Goal: Register for event/course

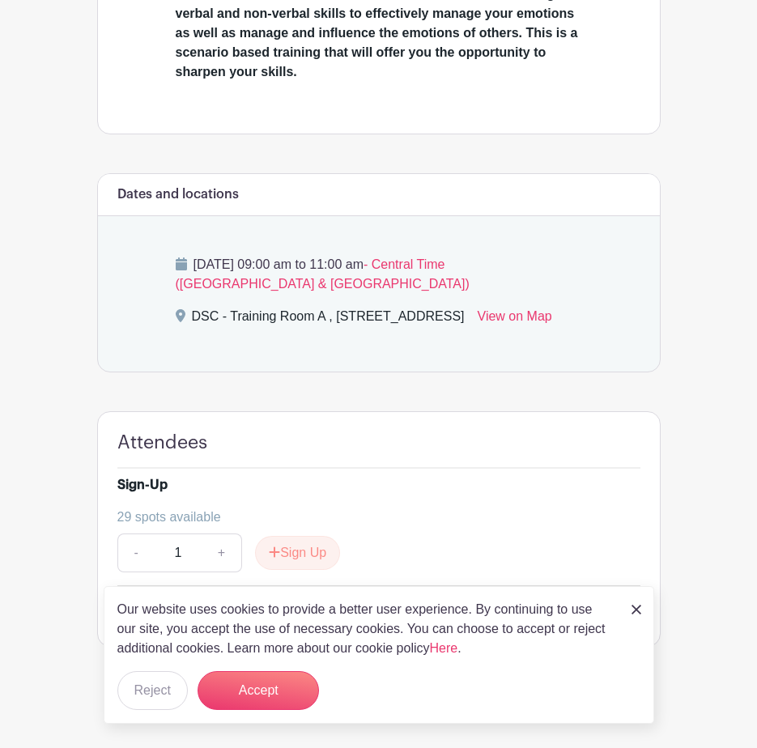
scroll to position [591, 0]
click at [633, 607] on img at bounding box center [637, 610] width 10 height 10
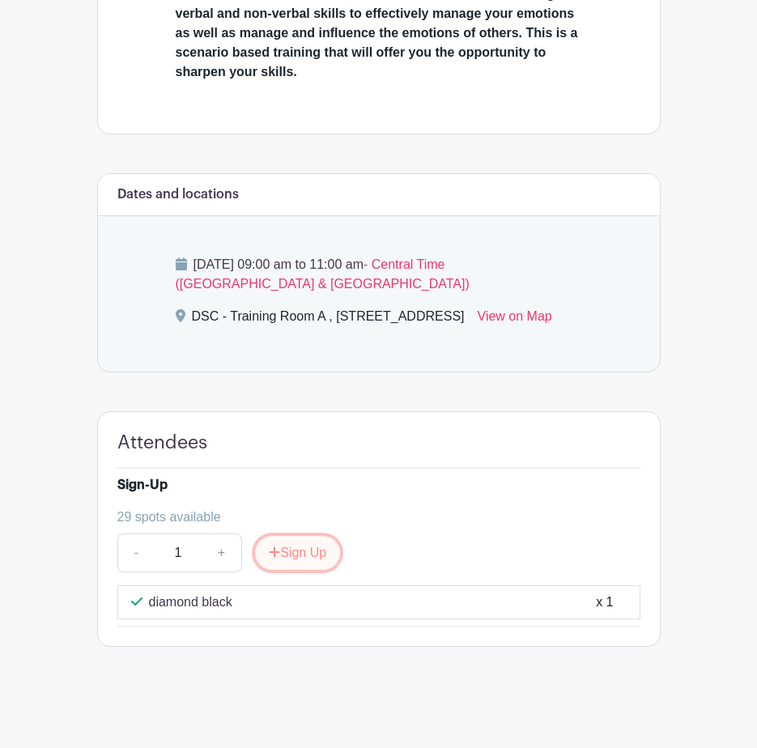
click at [321, 556] on button "Sign Up" at bounding box center [297, 553] width 85 height 34
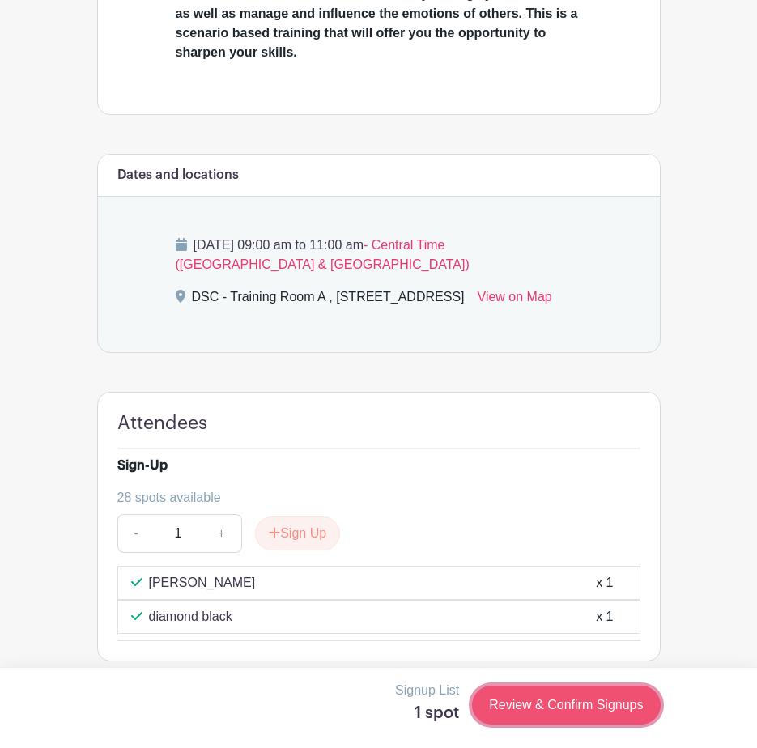
click at [569, 695] on link "Review & Confirm Signups" at bounding box center [566, 705] width 188 height 39
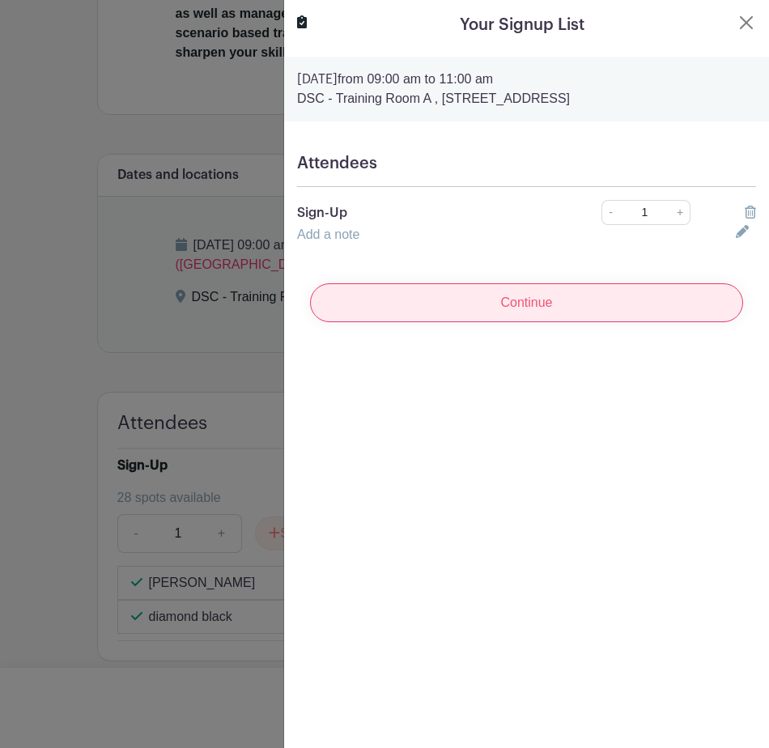
click at [464, 309] on input "Continue" at bounding box center [526, 302] width 433 height 39
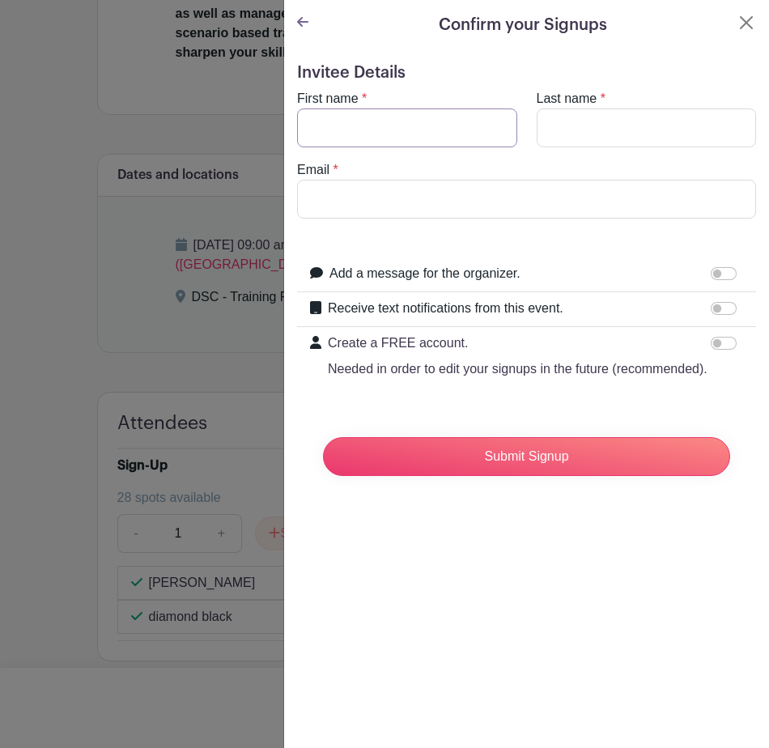
click at [322, 125] on input "First name" at bounding box center [407, 128] width 220 height 39
type input "AALIYAH"
type input "alca"
click at [737, 31] on button "Close" at bounding box center [746, 22] width 19 height 19
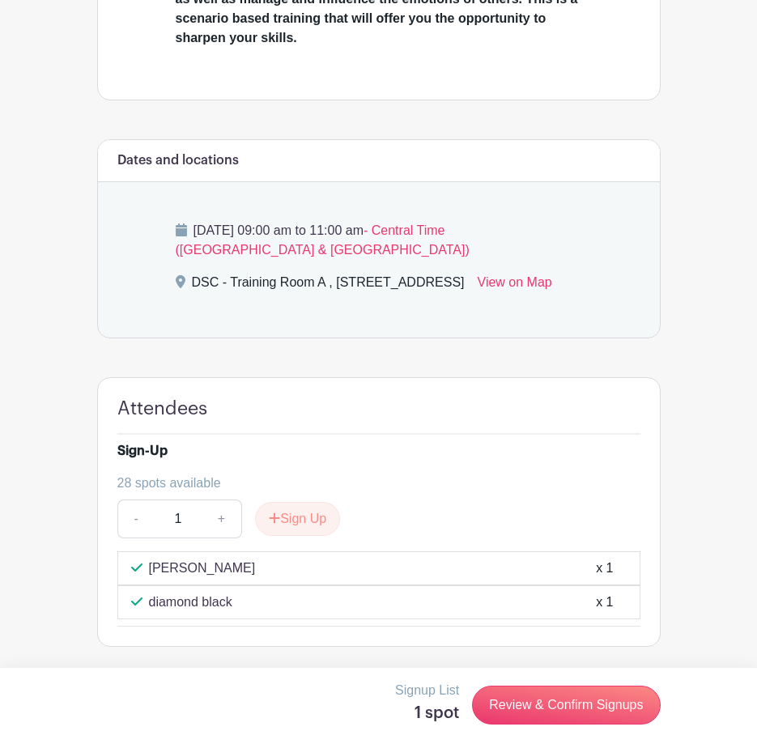
scroll to position [625, 0]
drag, startPoint x: 220, startPoint y: 517, endPoint x: 279, endPoint y: 551, distance: 67.1
click at [220, 517] on link "+" at bounding box center [222, 519] width 40 height 39
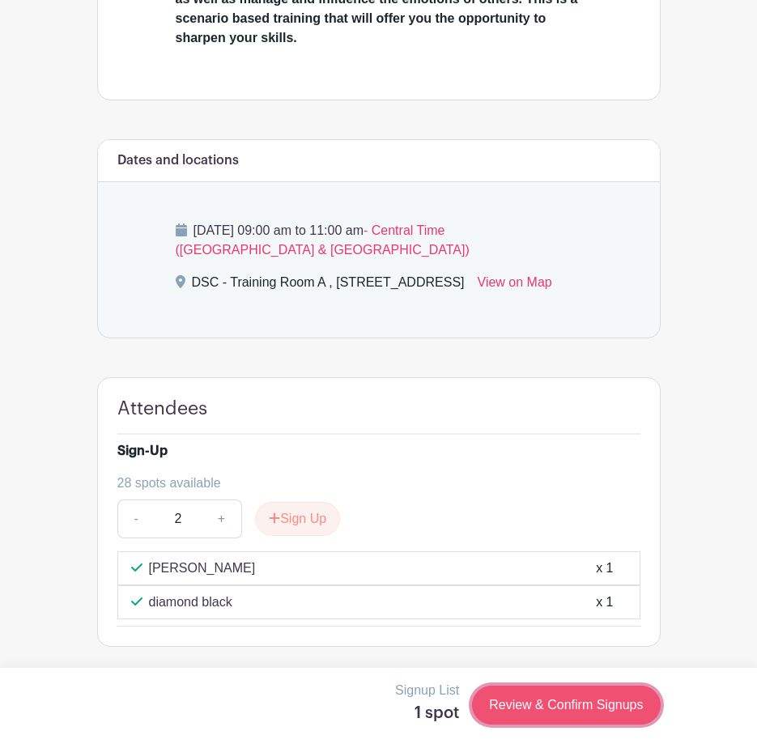
click at [544, 702] on link "Review & Confirm Signups" at bounding box center [566, 705] width 188 height 39
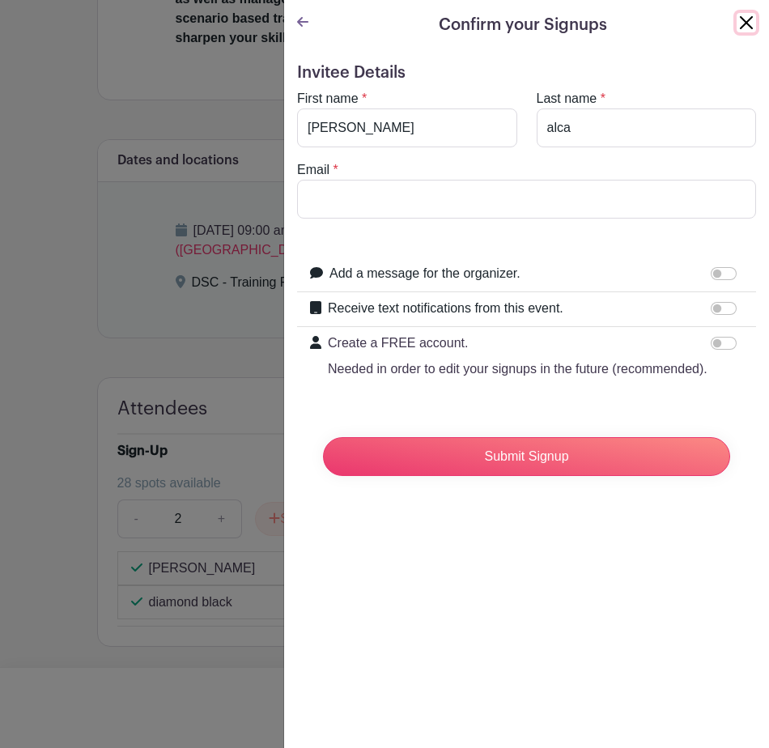
click at [737, 23] on button "Close" at bounding box center [746, 22] width 19 height 19
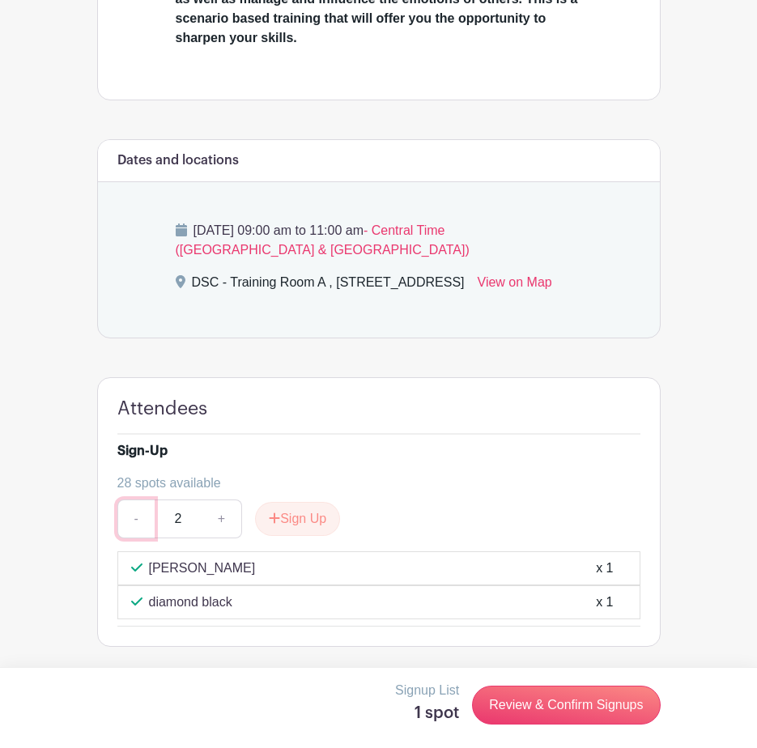
click at [129, 526] on link "-" at bounding box center [135, 519] width 37 height 39
click at [129, 525] on link "-" at bounding box center [135, 519] width 37 height 39
click at [129, 524] on link "-" at bounding box center [135, 519] width 37 height 39
click at [222, 528] on link "+" at bounding box center [222, 519] width 40 height 39
type input "2"
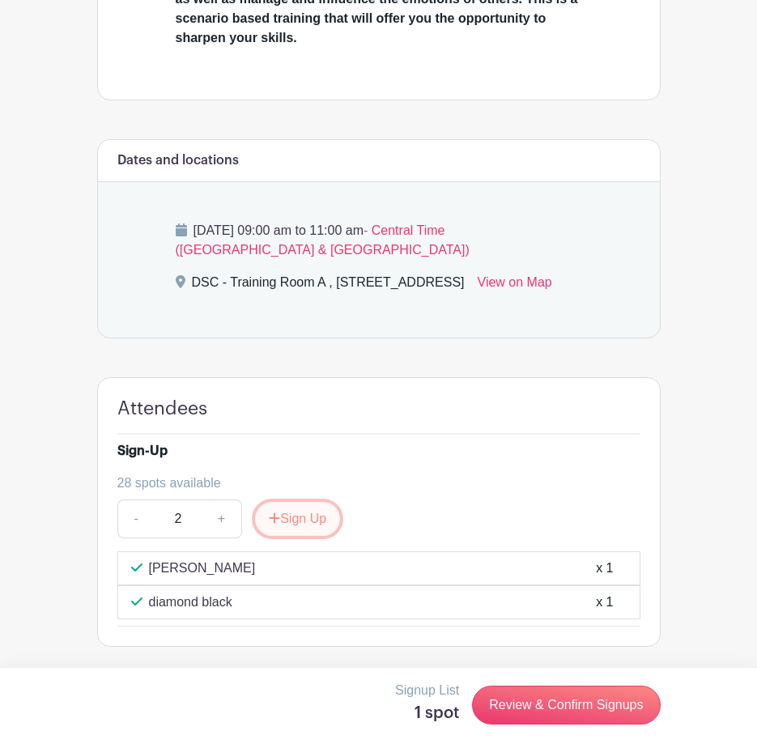
click at [285, 513] on button "Sign Up" at bounding box center [297, 519] width 85 height 34
click at [275, 521] on icon at bounding box center [275, 518] width 11 height 13
click at [259, 517] on link at bounding box center [275, 519] width 45 height 39
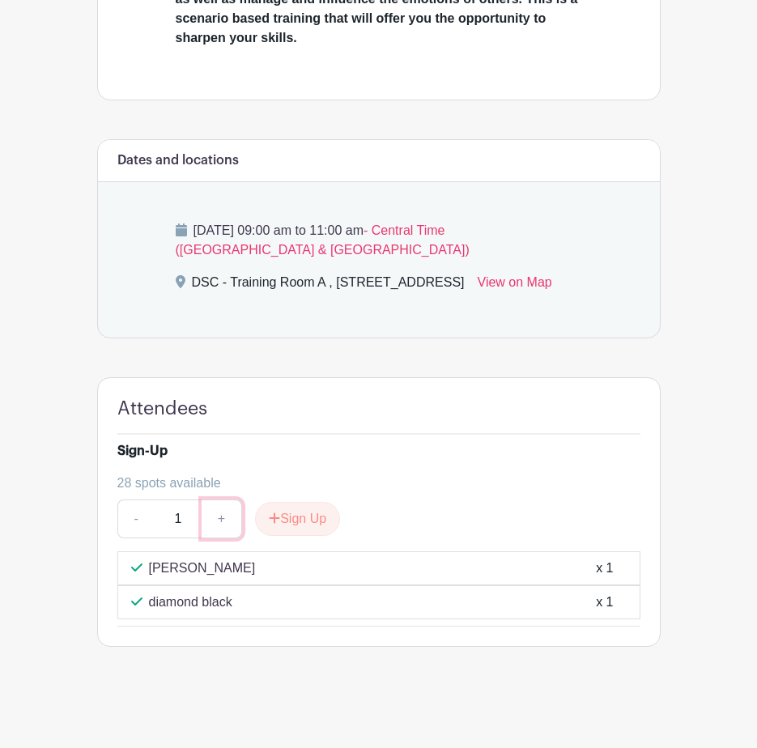
click at [223, 520] on link "+" at bounding box center [222, 519] width 40 height 39
type input "2"
click at [268, 517] on button "Sign Up" at bounding box center [297, 519] width 85 height 34
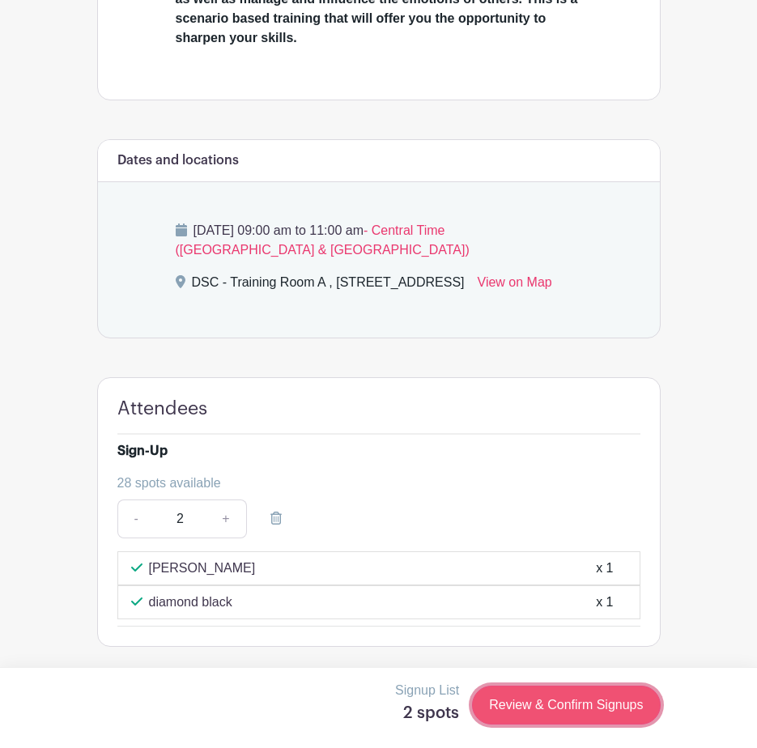
click at [534, 702] on link "Review & Confirm Signups" at bounding box center [566, 705] width 188 height 39
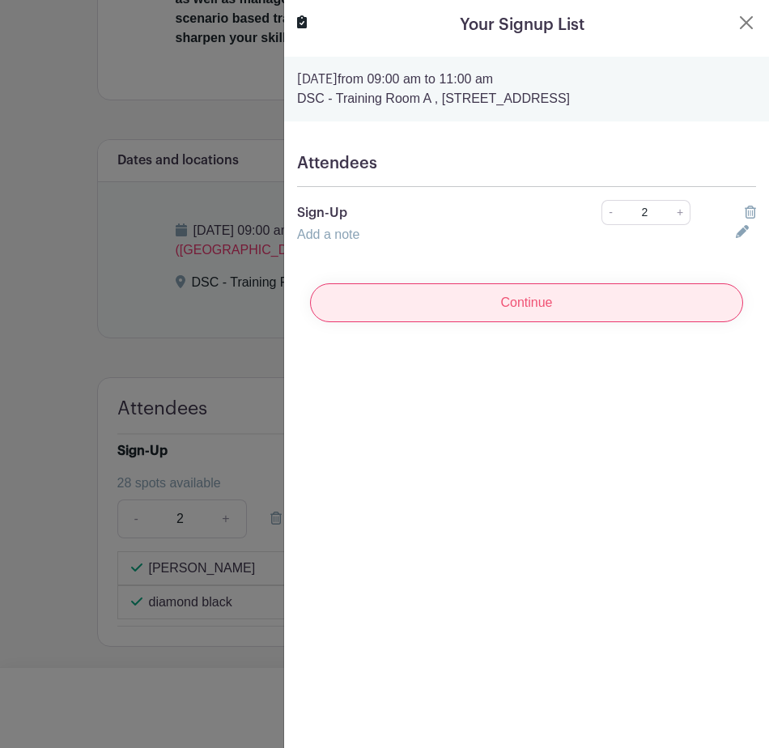
click at [456, 311] on input "Continue" at bounding box center [526, 302] width 433 height 39
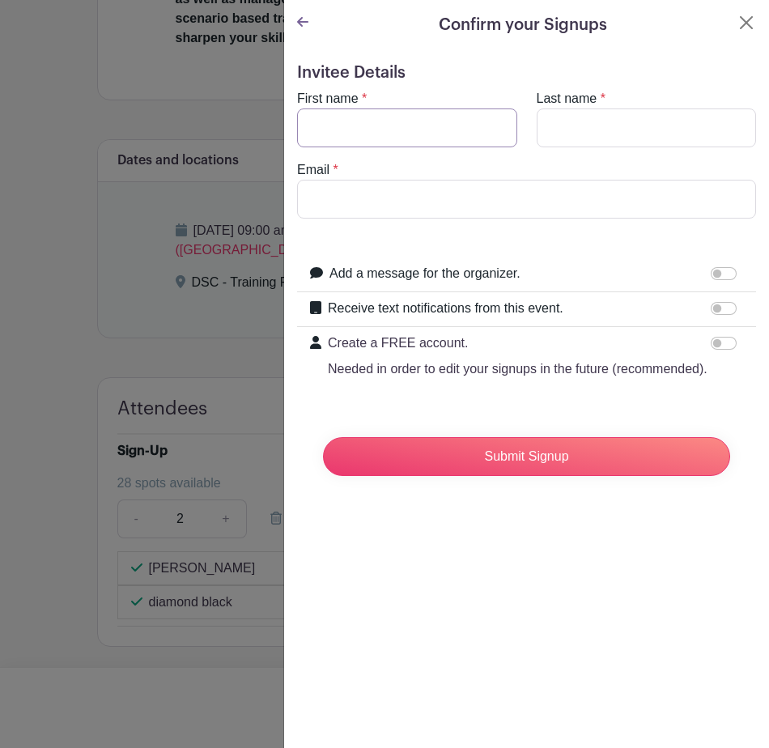
click at [310, 119] on input "First name" at bounding box center [407, 128] width 220 height 39
type input "Aaliyah"
type input "Alcala"
click at [429, 182] on input "Email" at bounding box center [526, 199] width 459 height 39
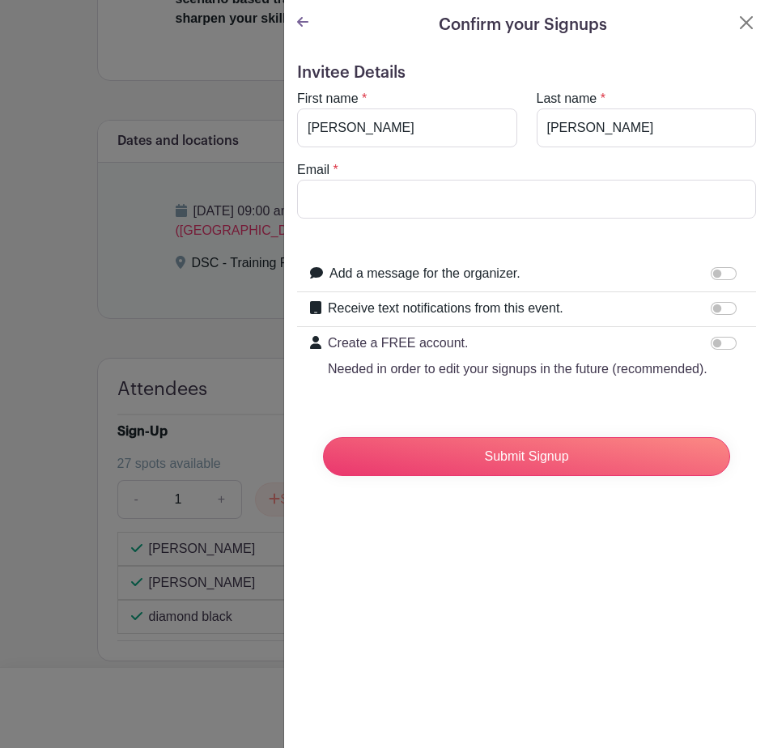
click at [299, 23] on icon at bounding box center [302, 22] width 11 height 10
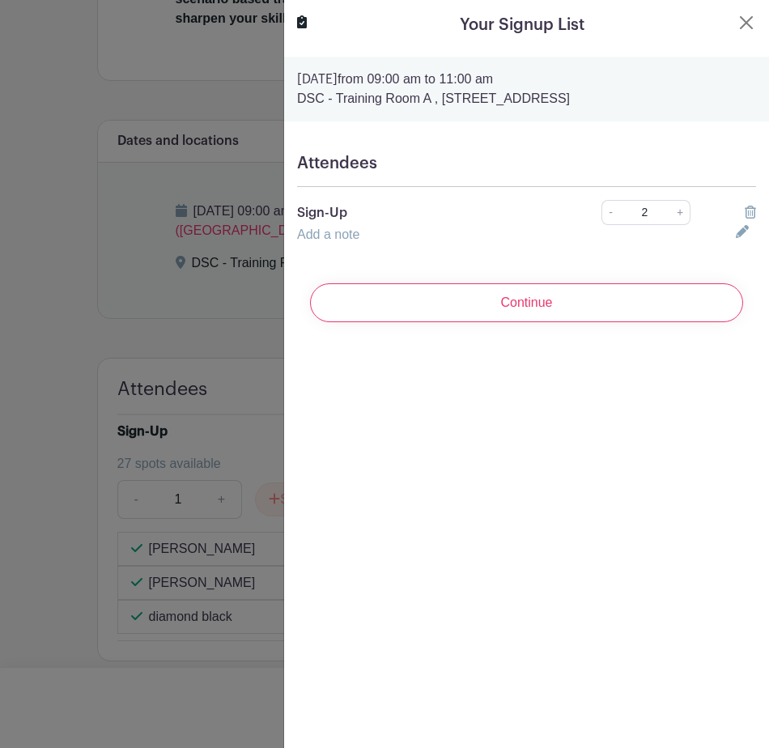
click at [733, 240] on div at bounding box center [746, 234] width 40 height 19
click at [736, 229] on icon at bounding box center [742, 231] width 13 height 13
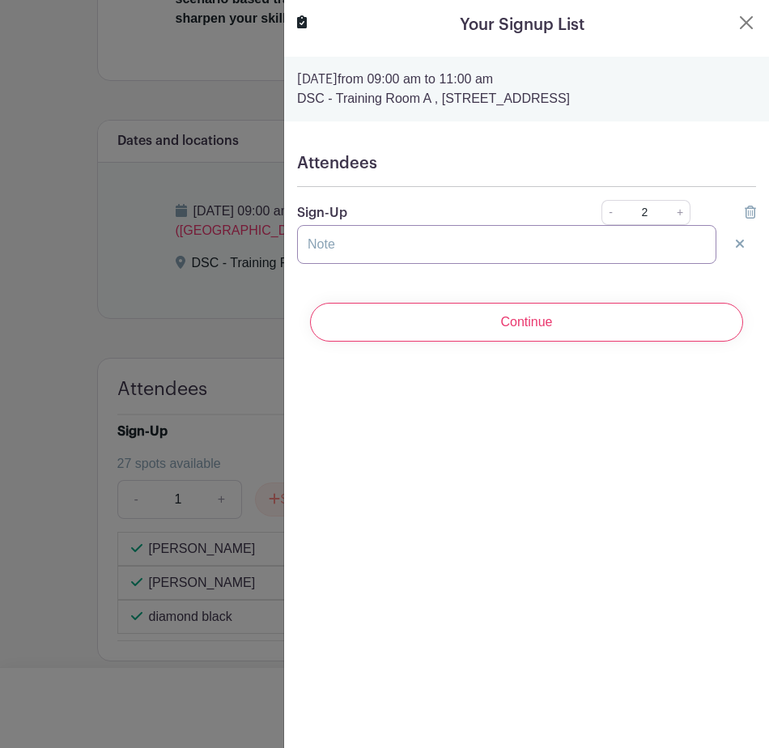
drag, startPoint x: 444, startPoint y: 231, endPoint x: 452, endPoint y: 236, distance: 9.9
click at [444, 232] on input "text" at bounding box center [506, 244] width 419 height 39
type input "a"
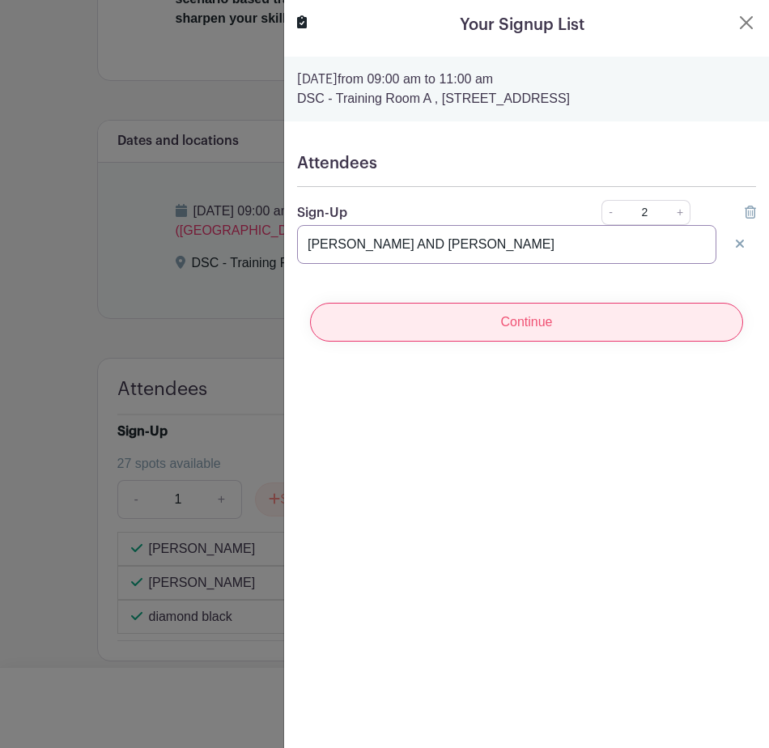
type input "AALIYAH ALCALA AND AMY STEMPER"
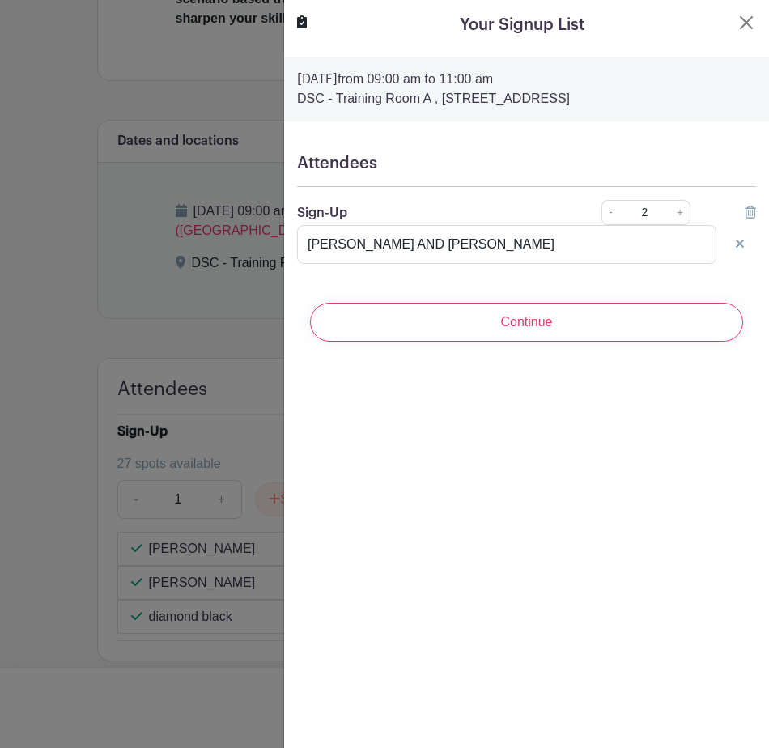
click at [512, 317] on input "Continue" at bounding box center [526, 322] width 433 height 39
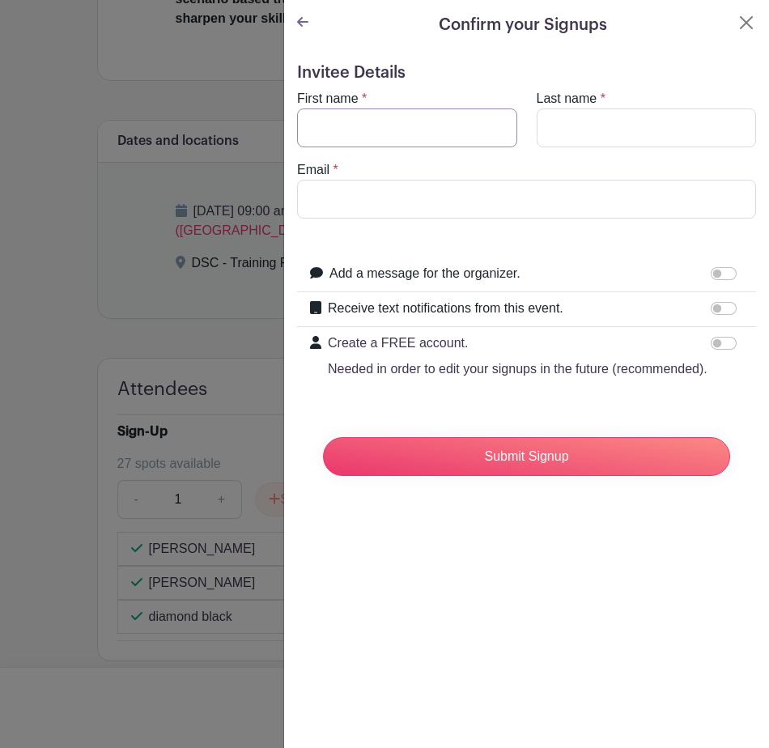
click at [334, 115] on input "First name" at bounding box center [407, 128] width 220 height 39
type input "AALIYAH"
type input "ALCALA"
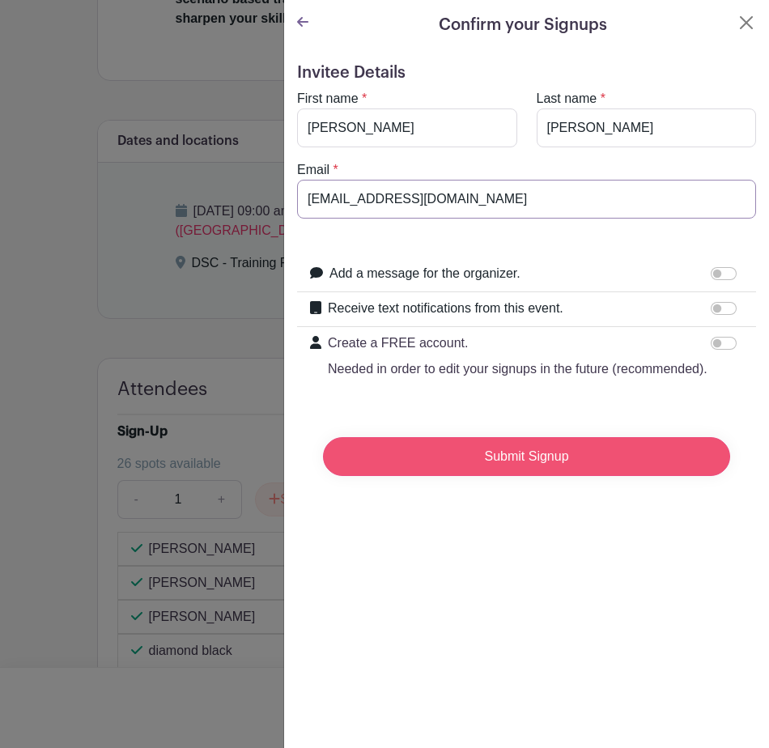
type input "alcalaa@aurora.il.us"
click at [436, 467] on input "Submit Signup" at bounding box center [526, 456] width 407 height 39
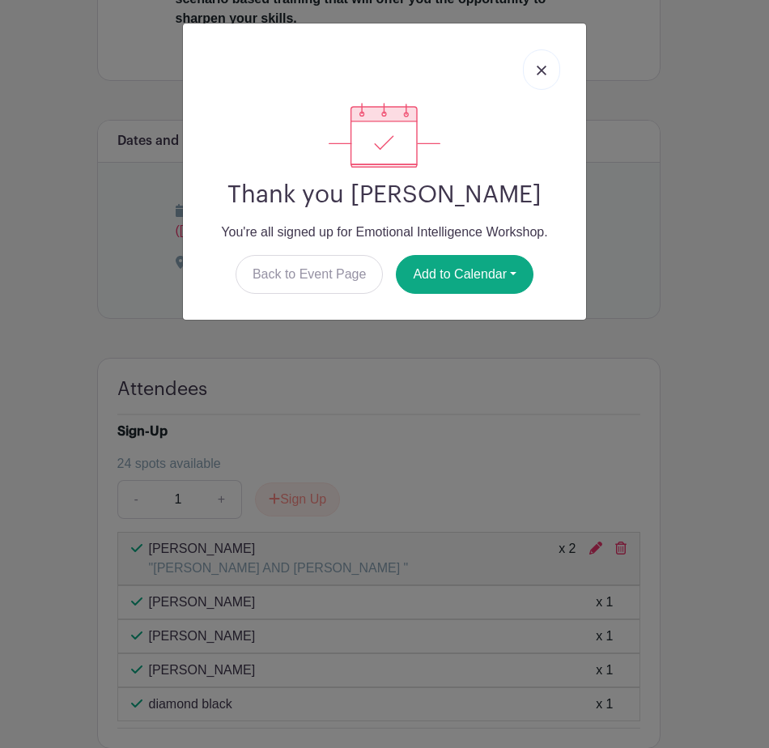
click at [534, 64] on link at bounding box center [541, 69] width 37 height 40
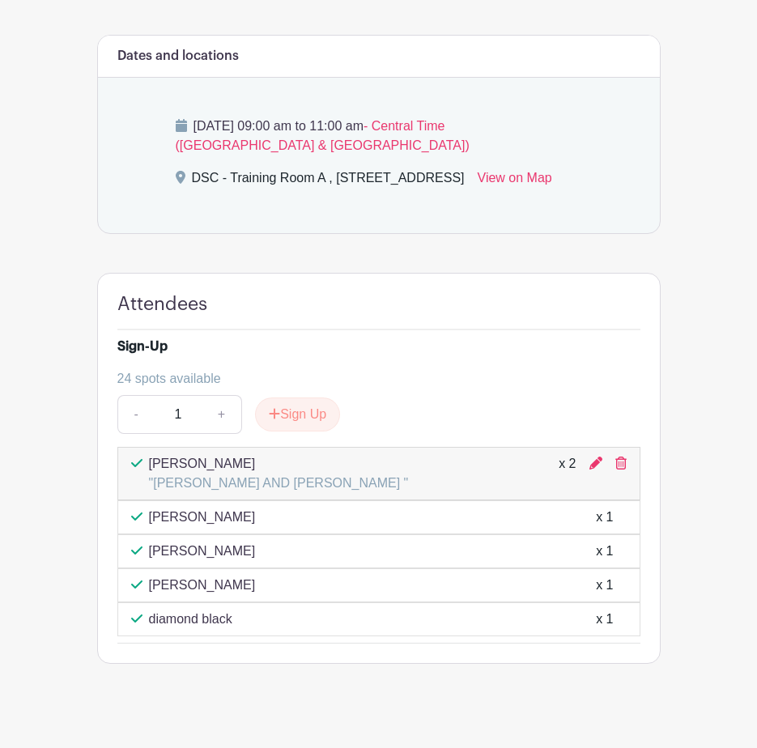
scroll to position [747, 0]
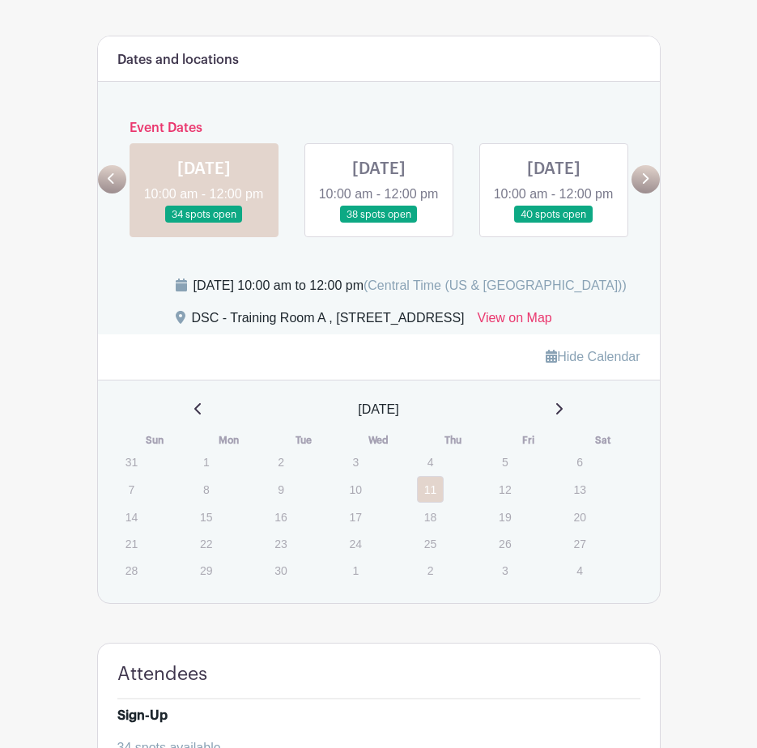
scroll to position [533, 0]
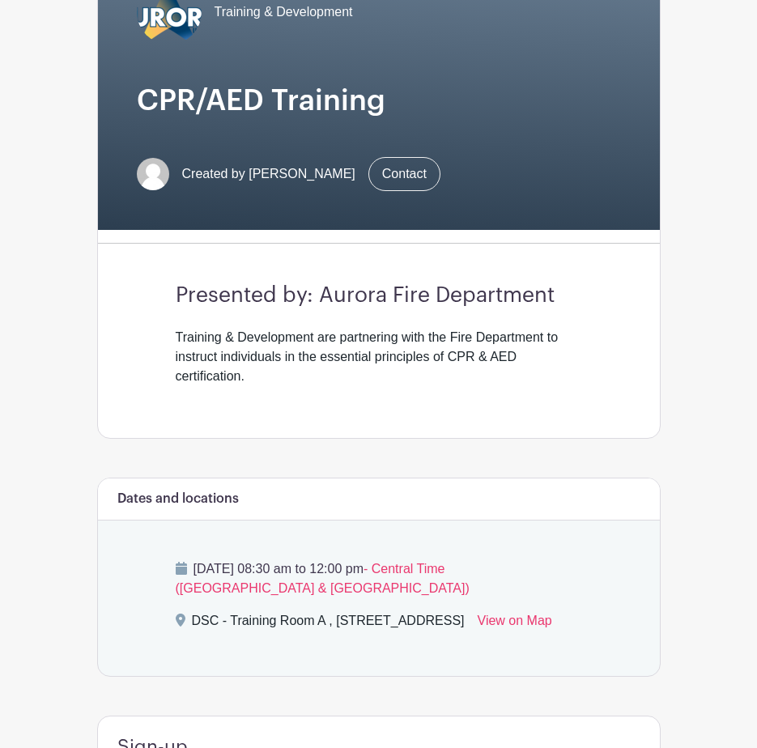
scroll to position [152, 0]
